Goal: Find specific page/section: Find specific page/section

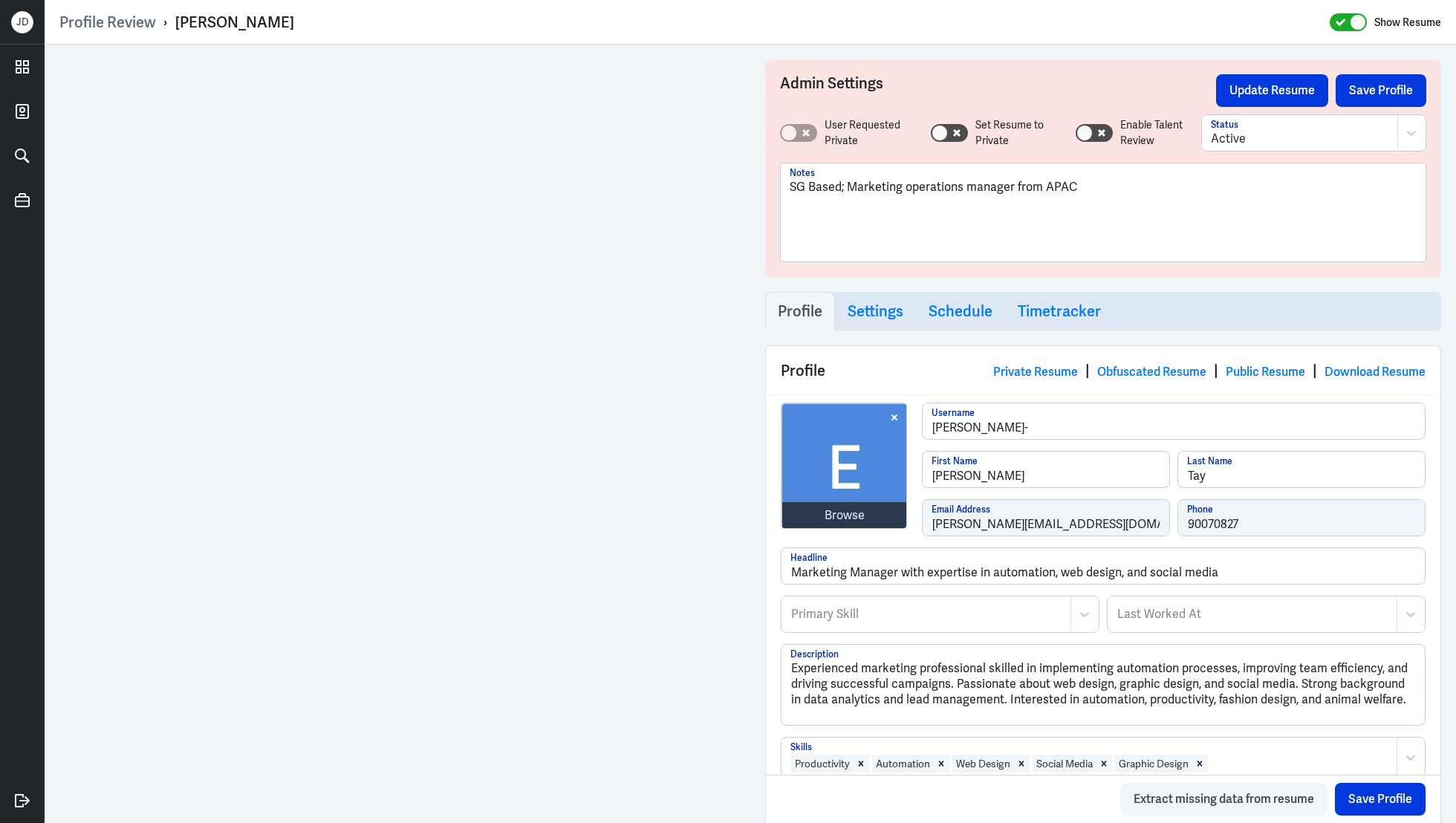
click at [1157, 188] on p "SG Based; Marketing operations manager from APAC" at bounding box center [1103, 187] width 627 height 18
drag, startPoint x: 1344, startPoint y: 196, endPoint x: 776, endPoint y: 163, distance: 569.0
click at [776, 163] on div "Admin Settings Update Resume Save Profile User Requested Private Set Resume to …" at bounding box center [1103, 168] width 676 height 217
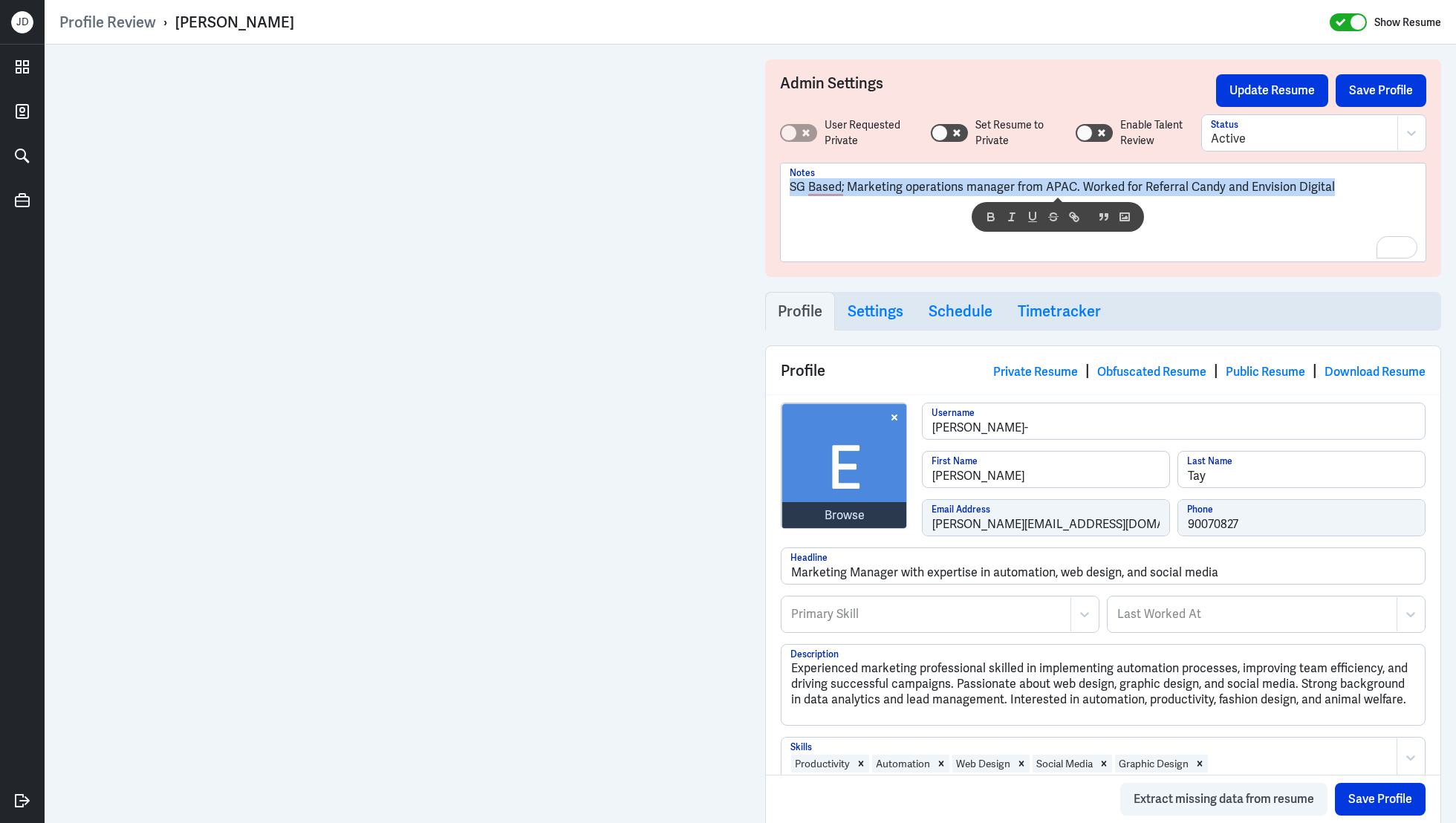
copy p "SG Based; Marketing operations manager from APAC. Worked for Referral Candy and…"
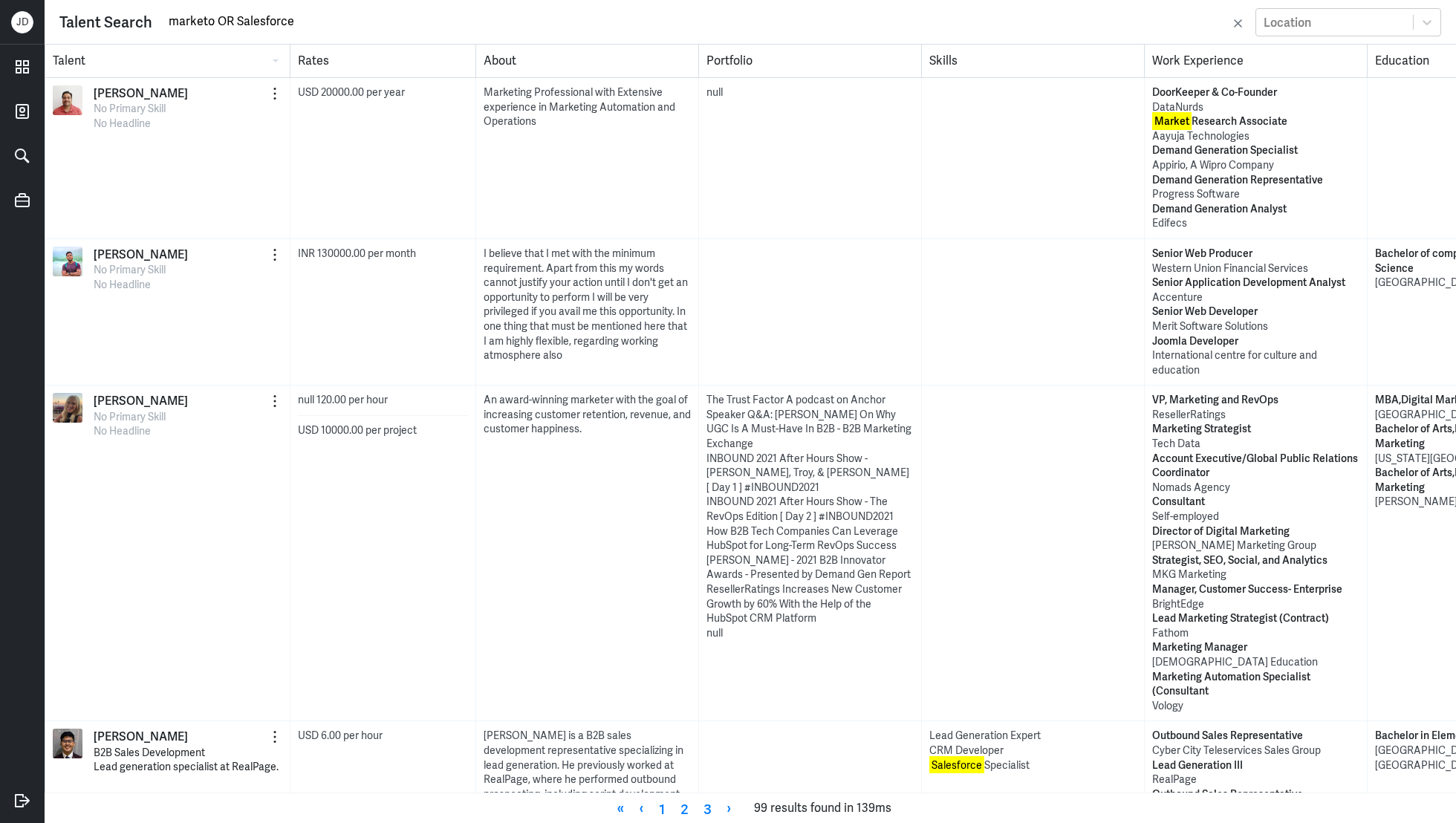
scroll to position [3587, 718]
